Goal: Task Accomplishment & Management: Use online tool/utility

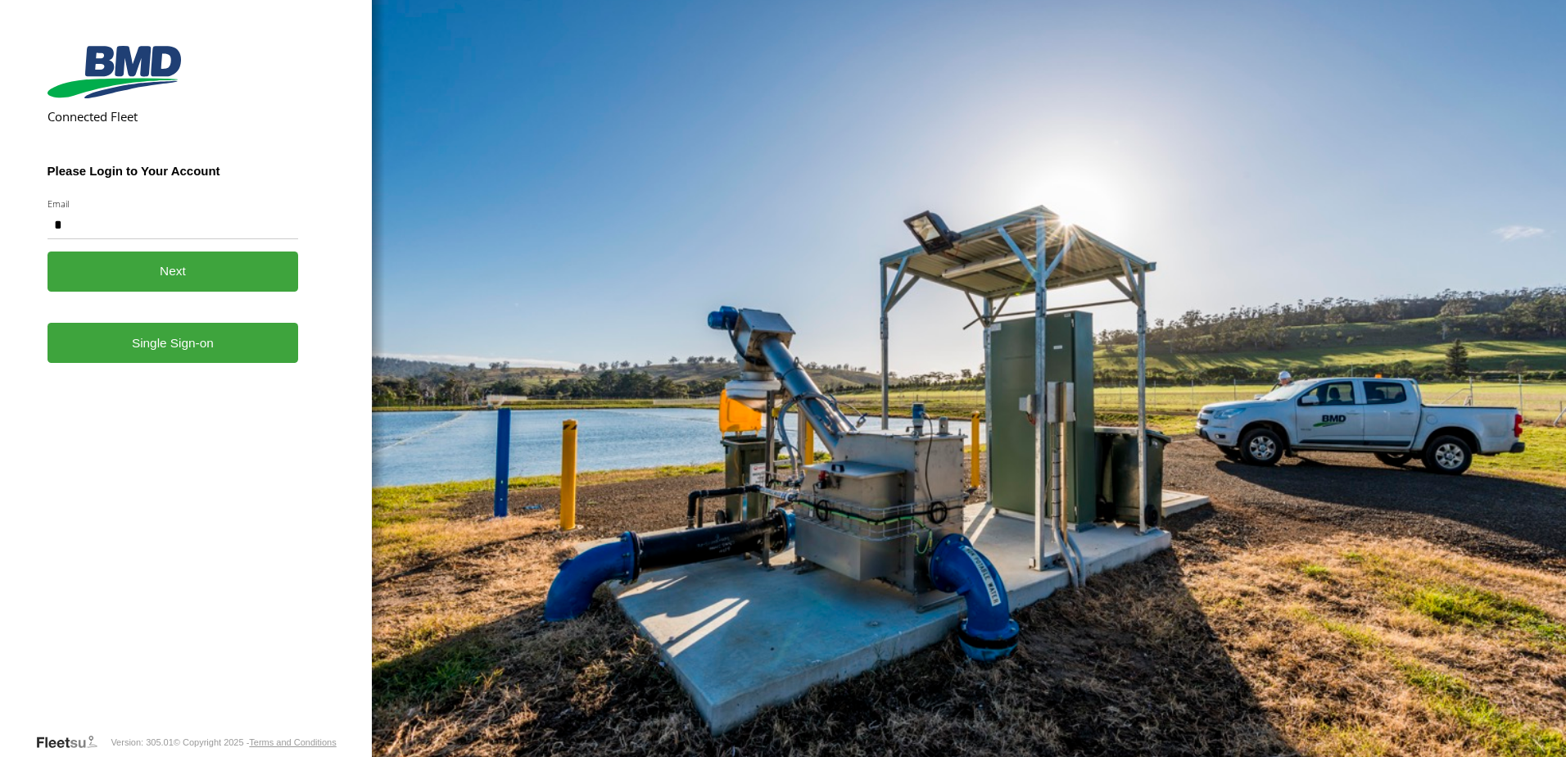
type input "**********"
click at [150, 356] on link "Single Sign-on" at bounding box center [174, 343] width 252 height 40
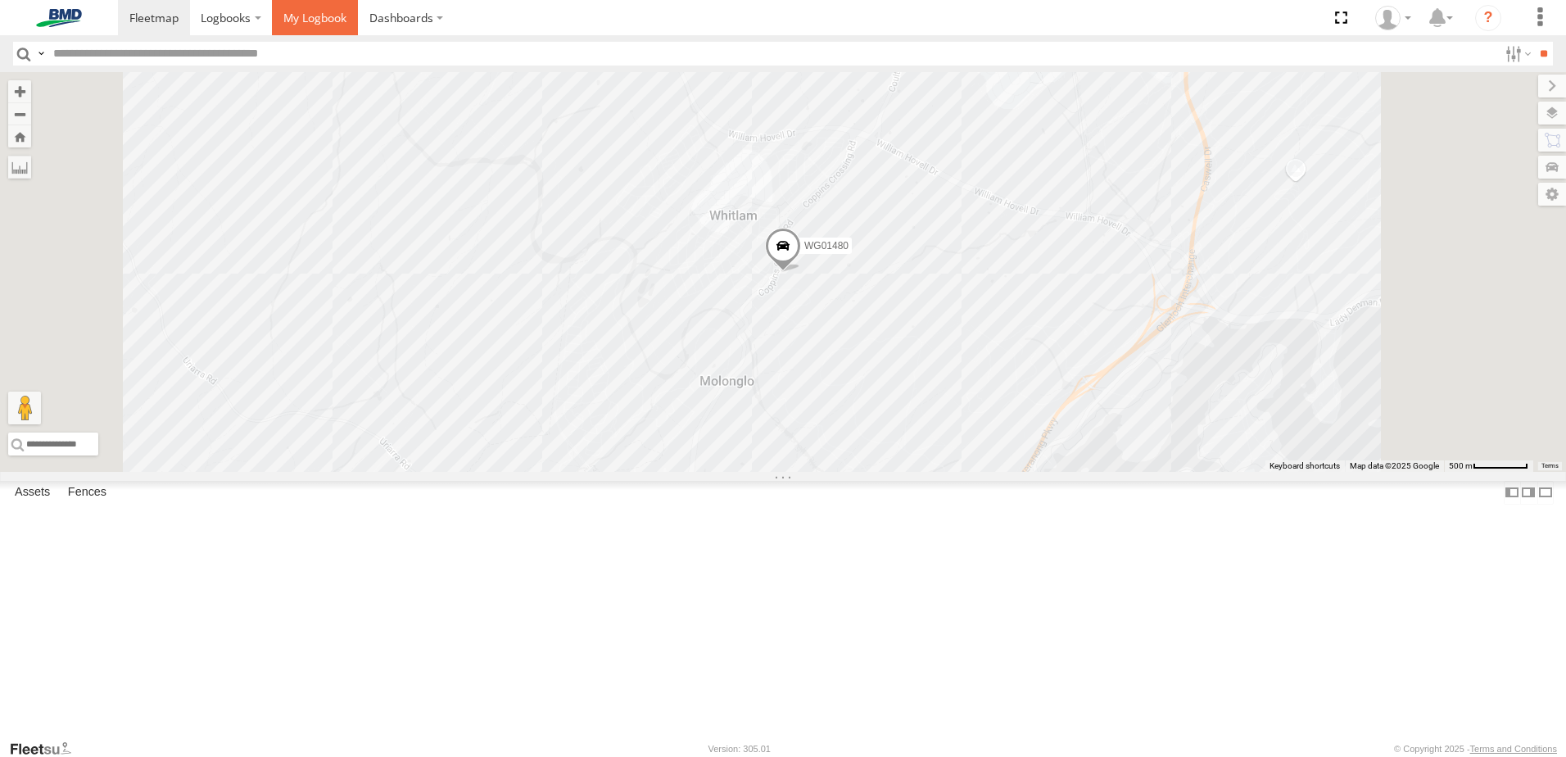
click at [317, 21] on span at bounding box center [314, 18] width 63 height 16
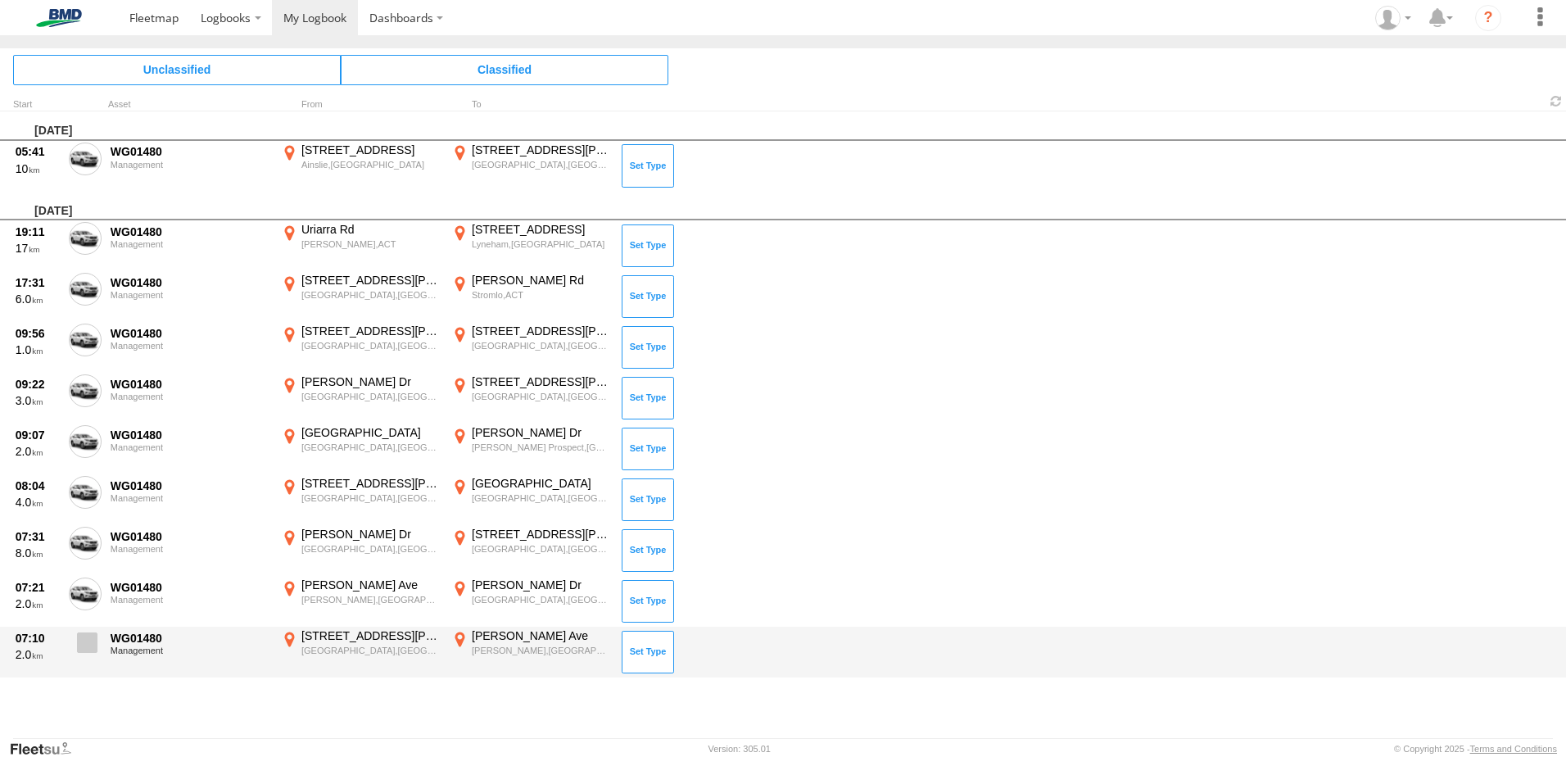
click at [88, 645] on span at bounding box center [87, 642] width 20 height 20
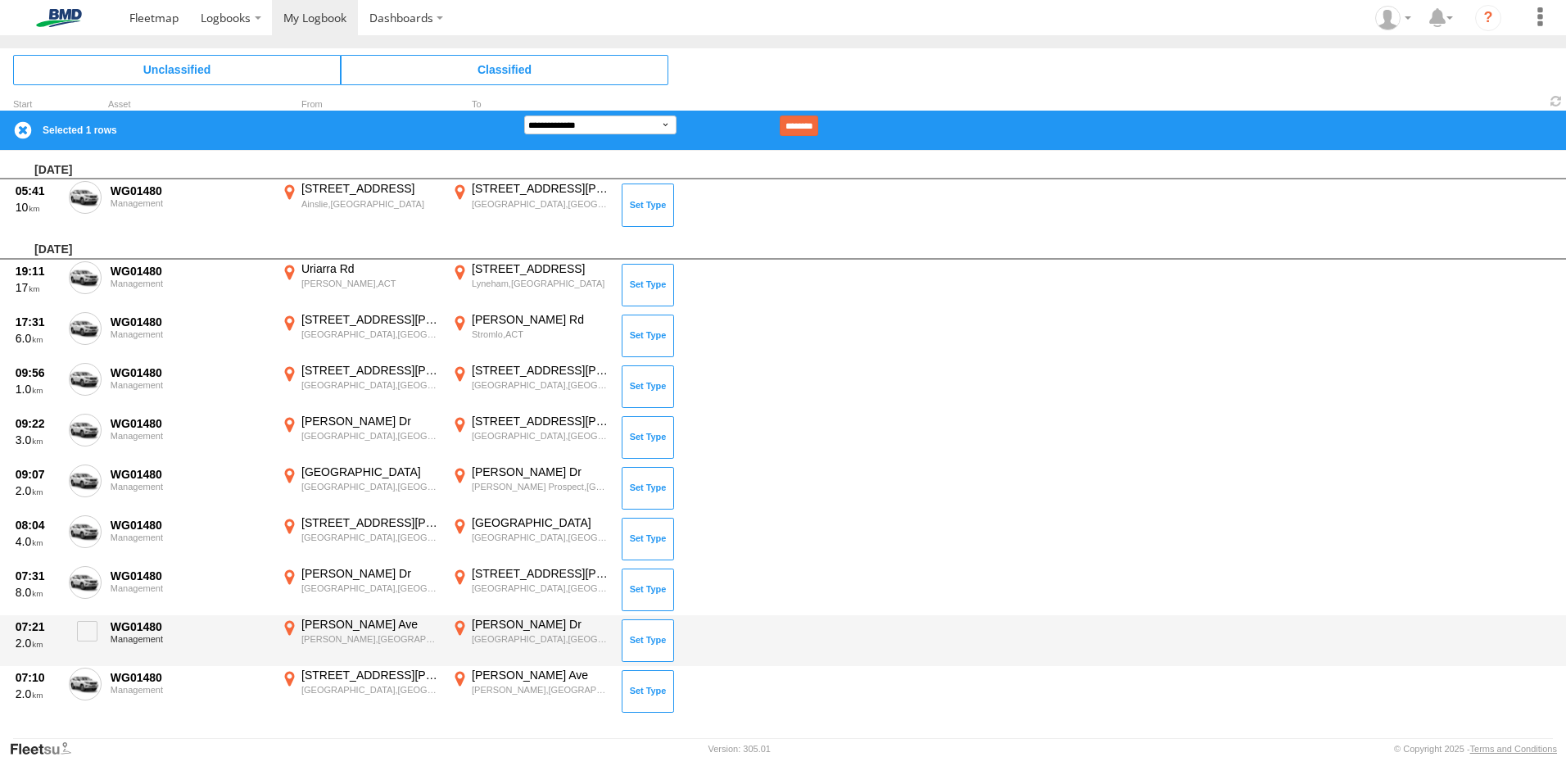
drag, startPoint x: 88, startPoint y: 627, endPoint x: 88, endPoint y: 615, distance: 11.5
click at [88, 623] on span at bounding box center [87, 631] width 20 height 20
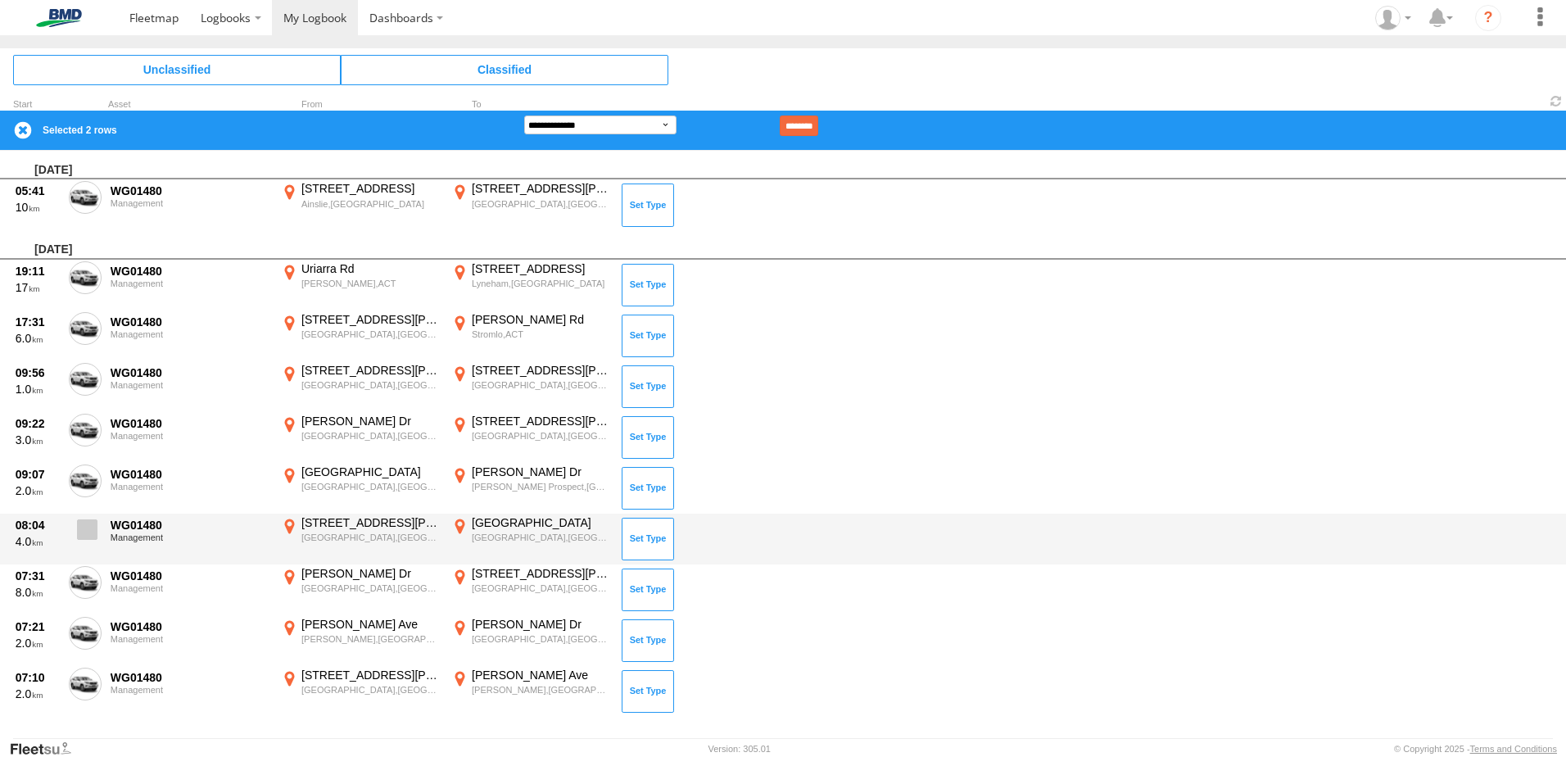
drag, startPoint x: 90, startPoint y: 573, endPoint x: 92, endPoint y: 545, distance: 28.7
click at [0, 0] on span at bounding box center [0, 0] width 0 height 0
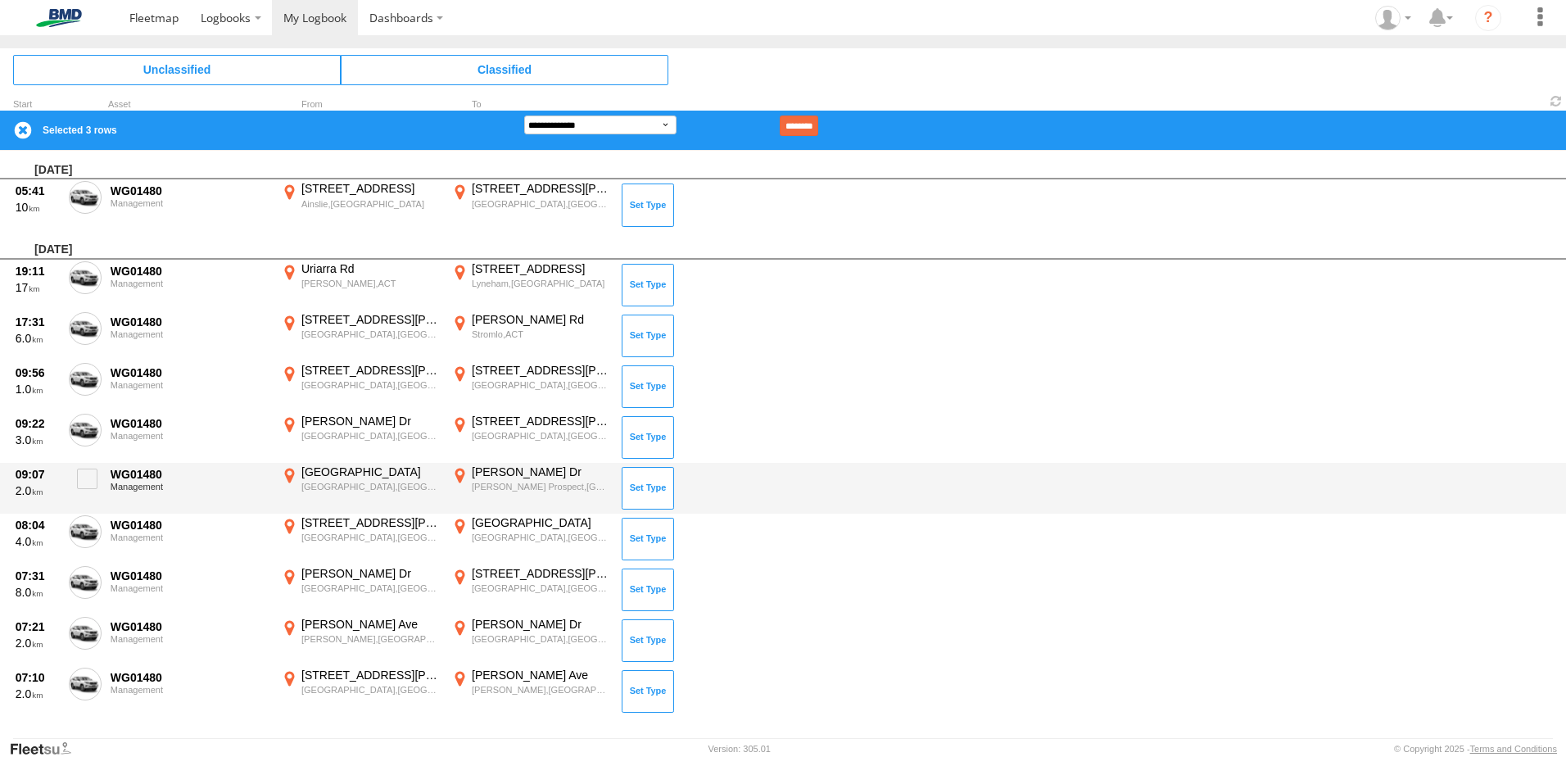
drag, startPoint x: 91, startPoint y: 527, endPoint x: 88, endPoint y: 503, distance: 24.0
click at [88, 518] on label at bounding box center [85, 534] width 33 height 38
click at [85, 467] on label at bounding box center [85, 484] width 33 height 38
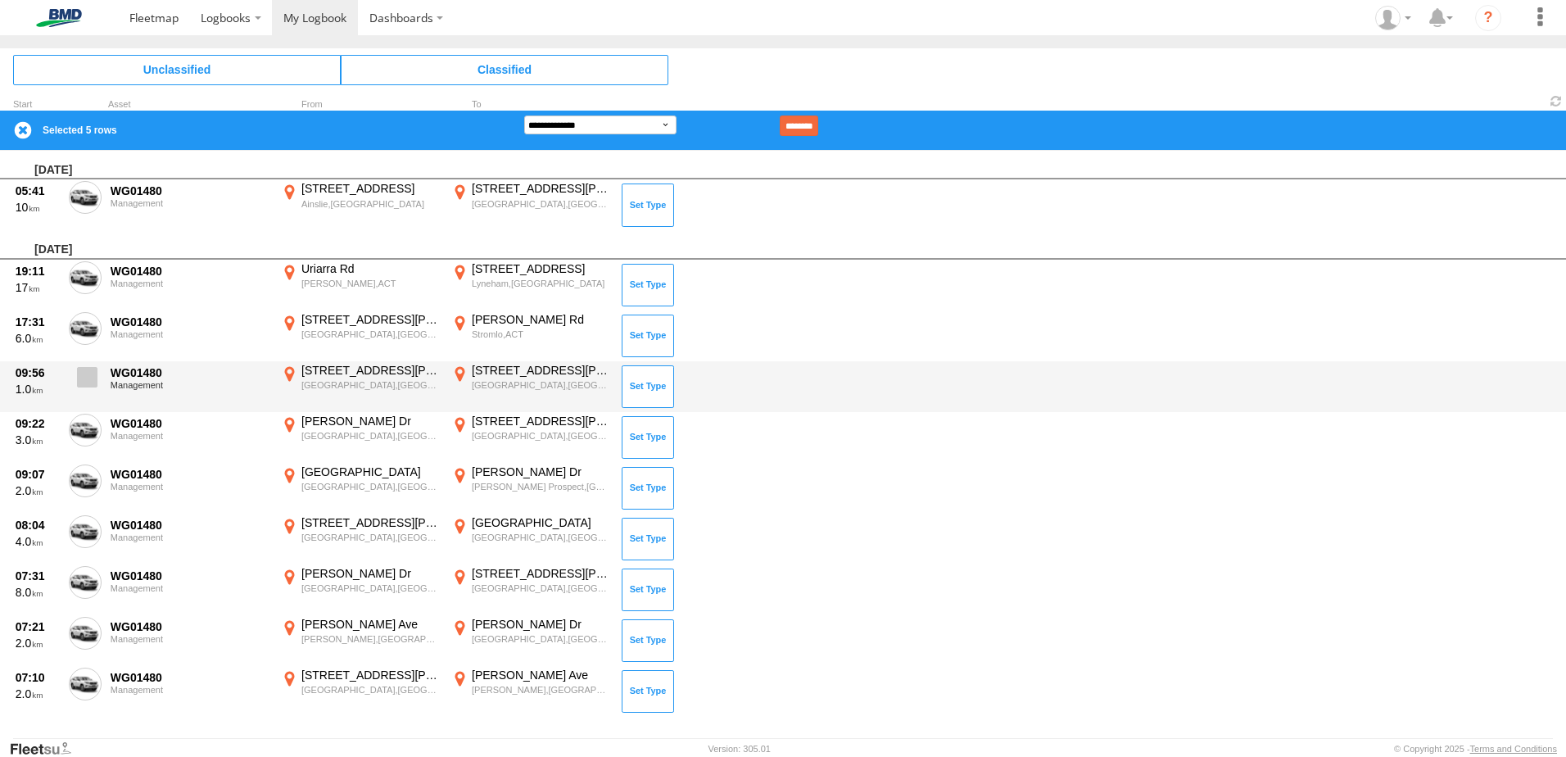
drag, startPoint x: 93, startPoint y: 425, endPoint x: 92, endPoint y: 400, distance: 25.4
click at [0, 0] on span at bounding box center [0, 0] width 0 height 0
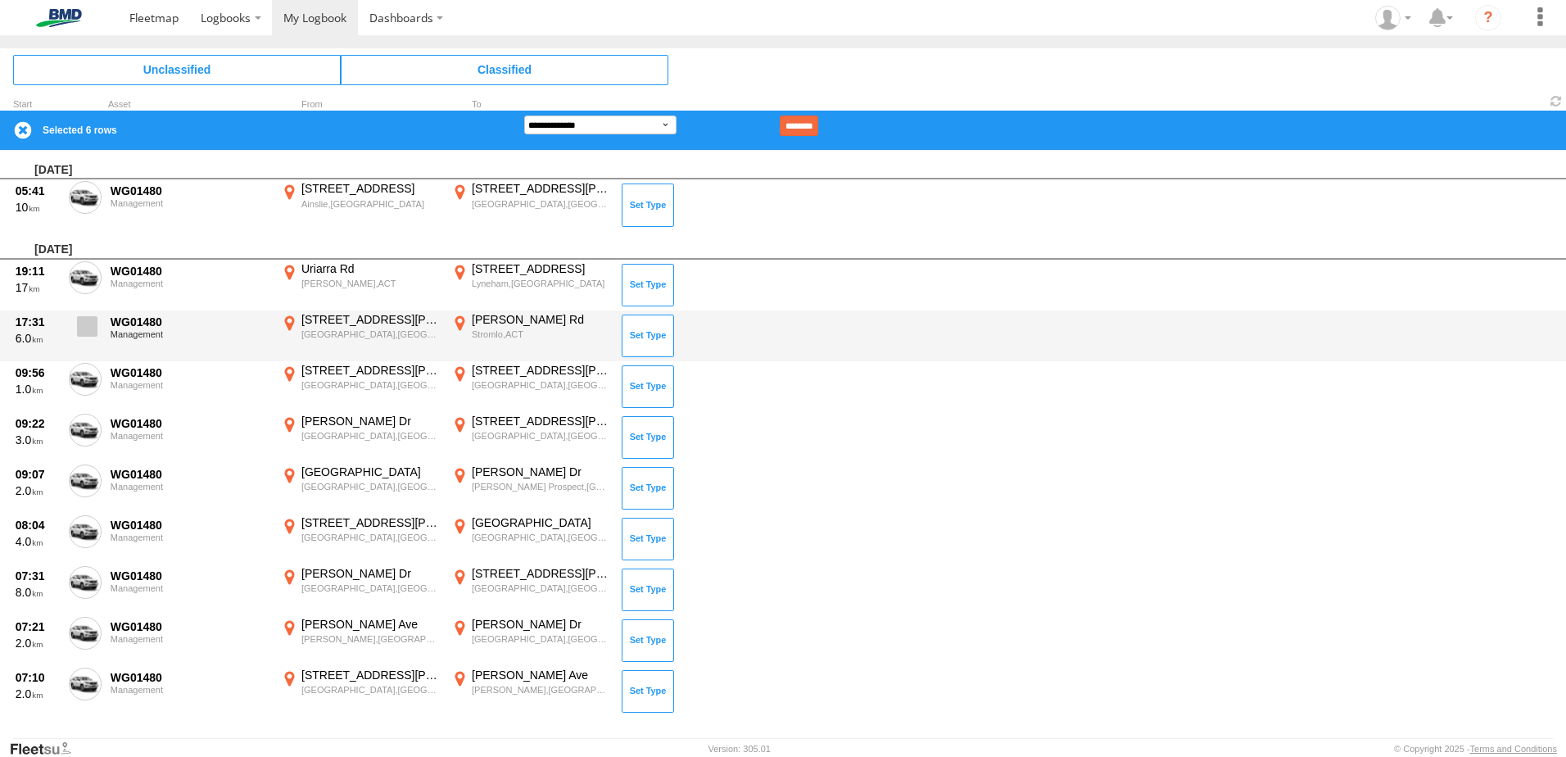
drag, startPoint x: 88, startPoint y: 368, endPoint x: 88, endPoint y: 346, distance: 22.1
click at [88, 346] on div "[DATE] 05:41 10 WG01480 Management [STREET_ADDRESS] 149.14808 [STREET_ADDRESS][…" at bounding box center [783, 434] width 1566 height 566
drag, startPoint x: 86, startPoint y: 375, endPoint x: 81, endPoint y: 351, distance: 24.3
click at [0, 0] on span at bounding box center [0, 0] width 0 height 0
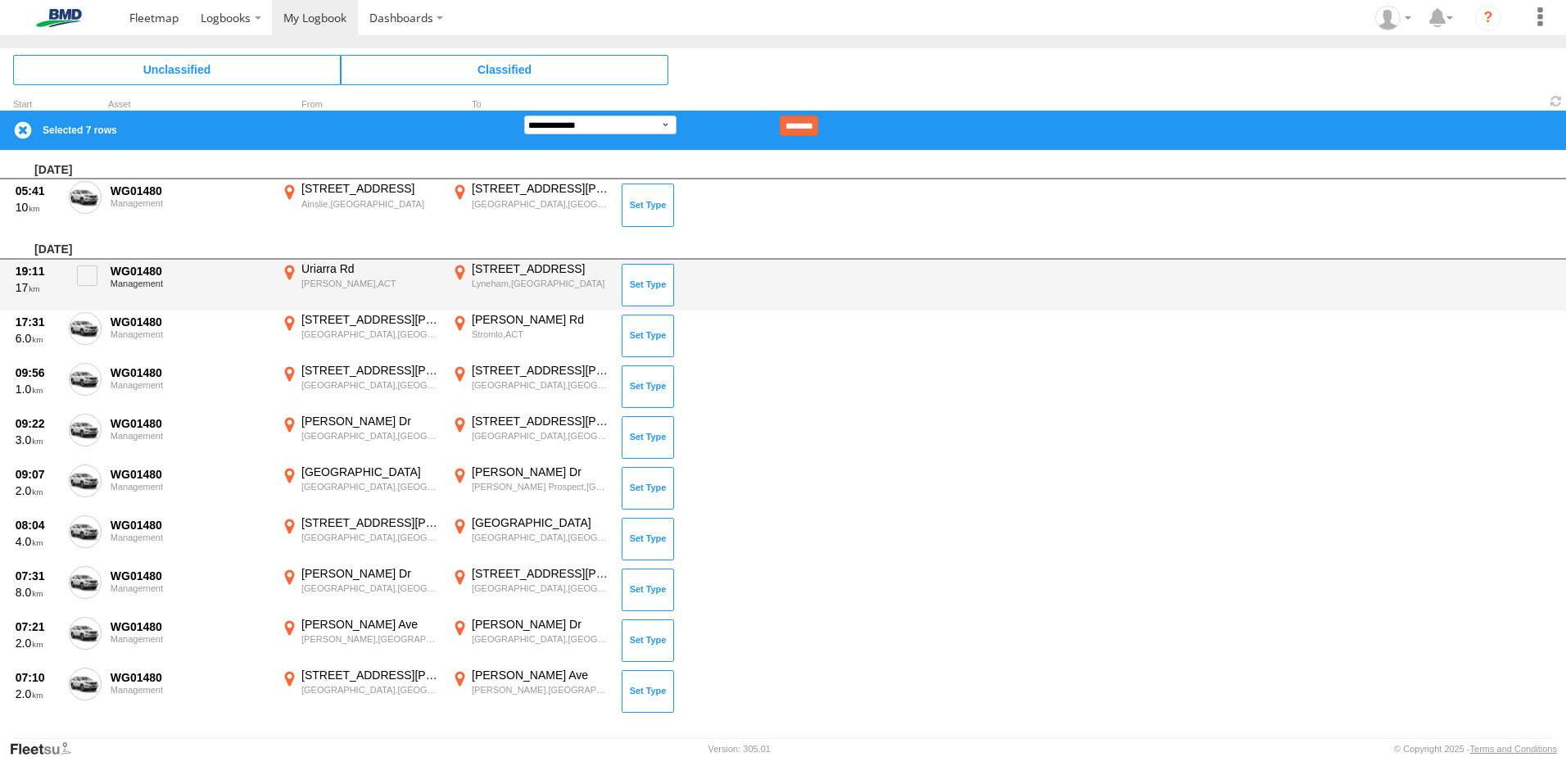
drag, startPoint x: 84, startPoint y: 326, endPoint x: 91, endPoint y: 299, distance: 27.8
click at [0, 0] on span at bounding box center [0, 0] width 0 height 0
click at [78, 273] on label at bounding box center [85, 280] width 33 height 38
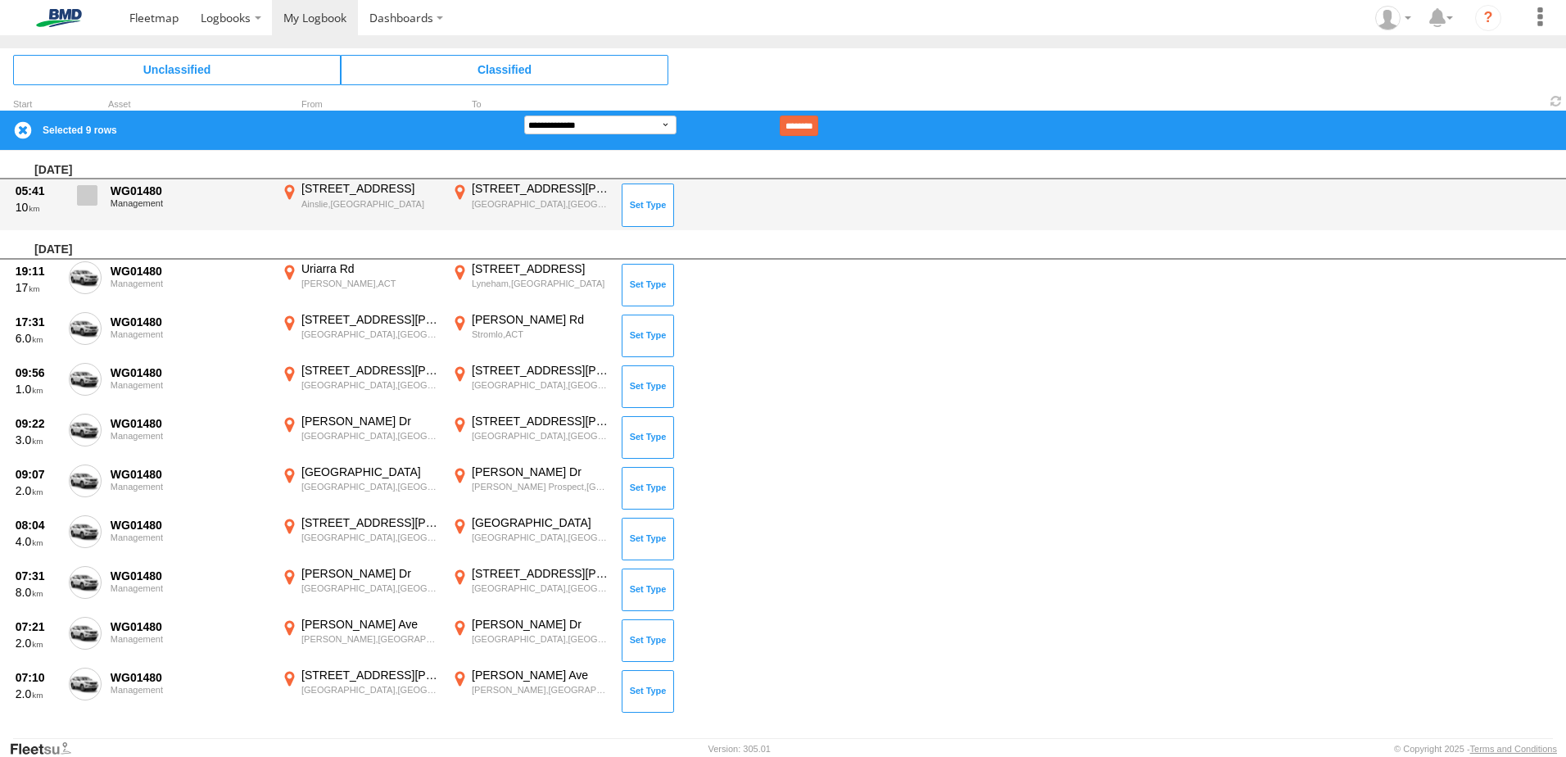
drag, startPoint x: 87, startPoint y: 192, endPoint x: 223, endPoint y: 185, distance: 136.1
click at [97, 192] on label at bounding box center [85, 200] width 33 height 38
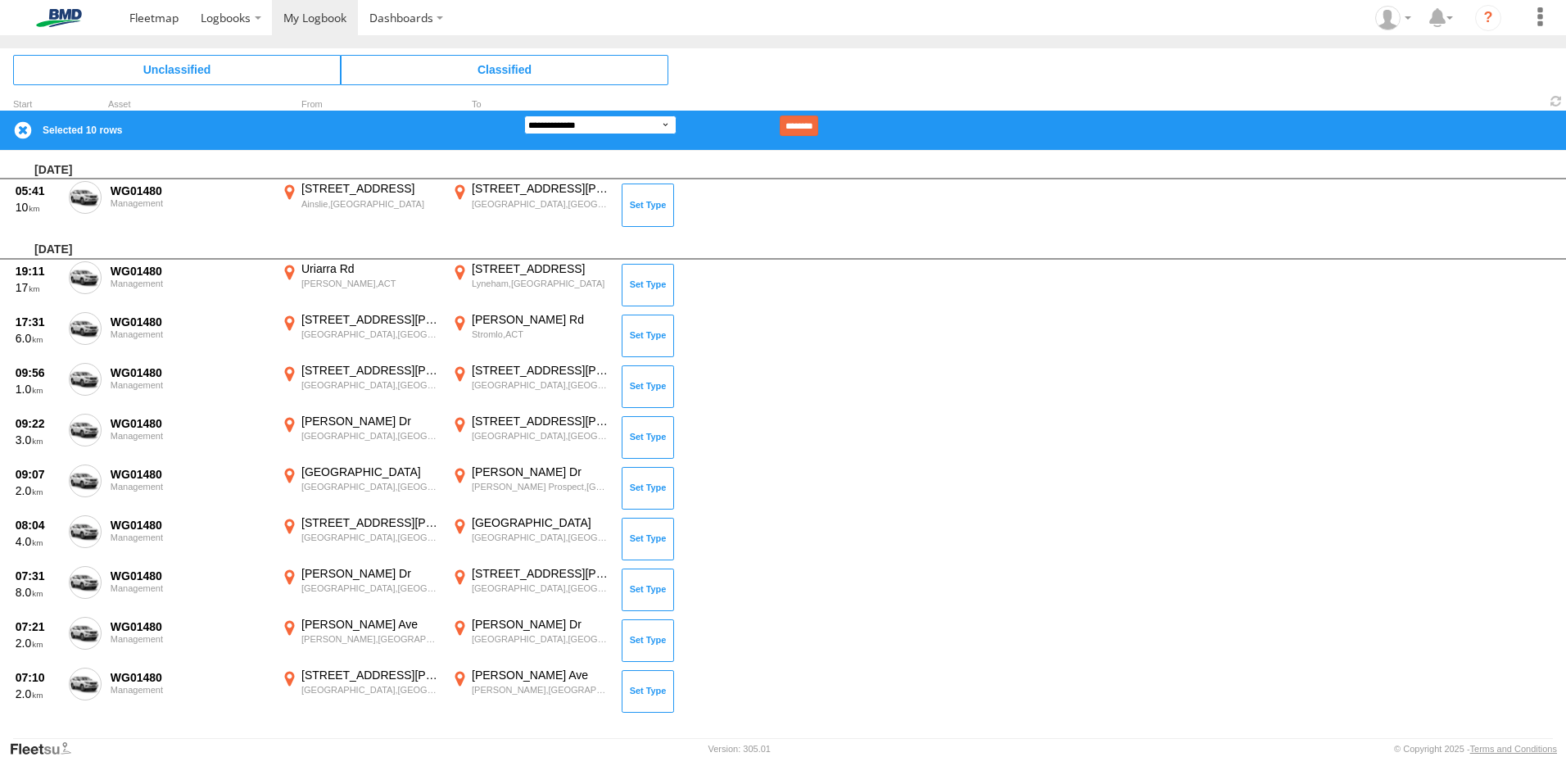
click at [666, 125] on select "**********" at bounding box center [600, 125] width 152 height 19
select select "******"
click at [524, 116] on select "**********" at bounding box center [600, 125] width 152 height 19
click at [753, 129] on input at bounding box center [727, 126] width 101 height 20
type input "*"
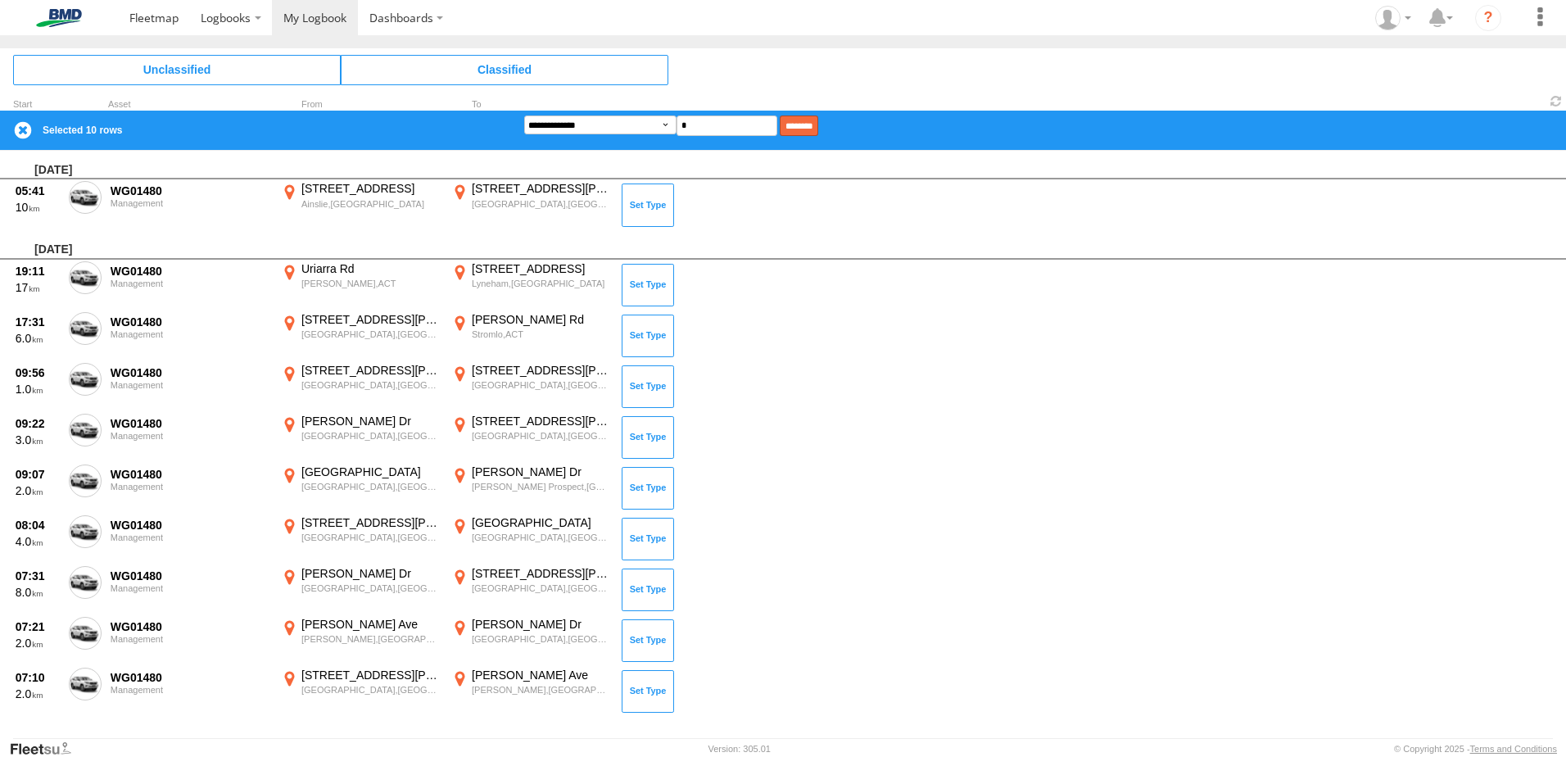
click at [818, 119] on input "********" at bounding box center [799, 126] width 39 height 20
